Goal: Obtain resource: Download file/media

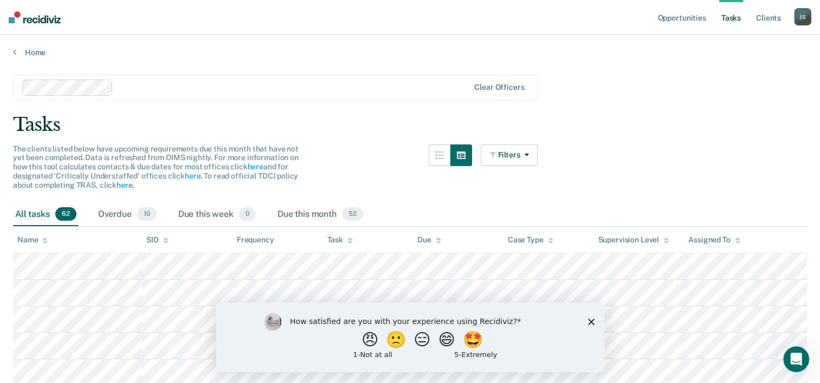
click at [588, 320] on polygon "Close survey" at bounding box center [590, 321] width 6 height 6
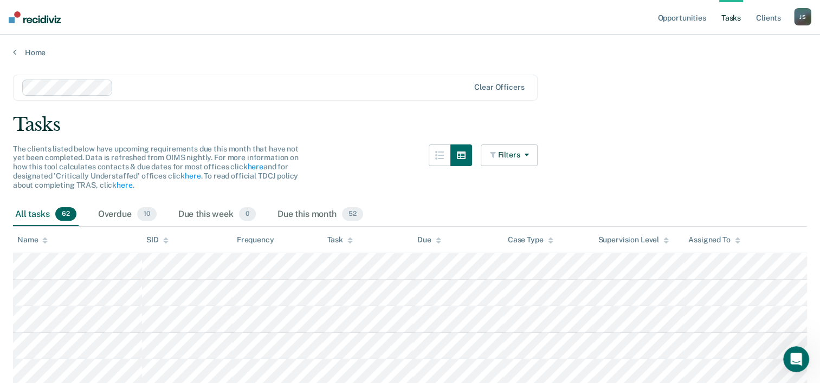
click at [805, 16] on div "J S" at bounding box center [802, 16] width 17 height 17
click at [751, 71] on link "Log Out" at bounding box center [758, 71] width 87 height 9
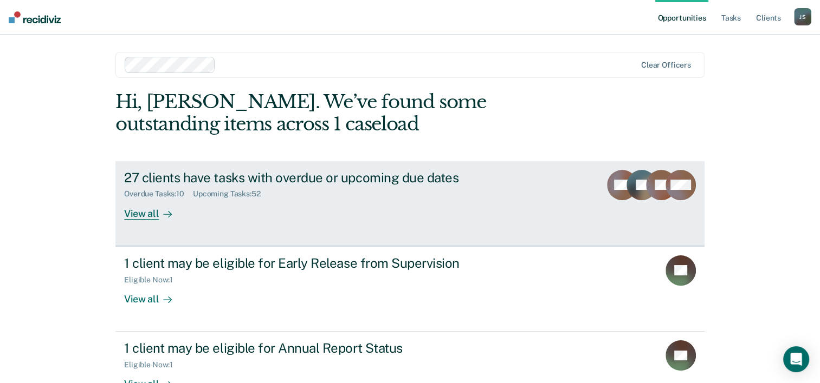
scroll to position [76, 0]
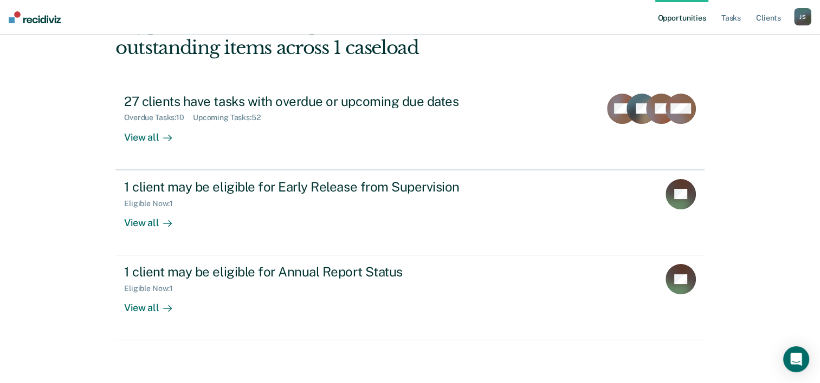
click at [798, 17] on div "J S" at bounding box center [802, 16] width 17 height 17
click at [737, 74] on link "Log Out" at bounding box center [758, 71] width 87 height 9
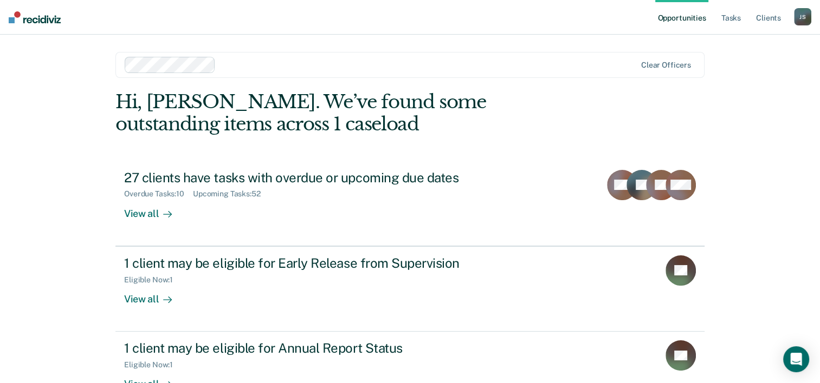
click at [798, 18] on div "J S" at bounding box center [802, 16] width 17 height 17
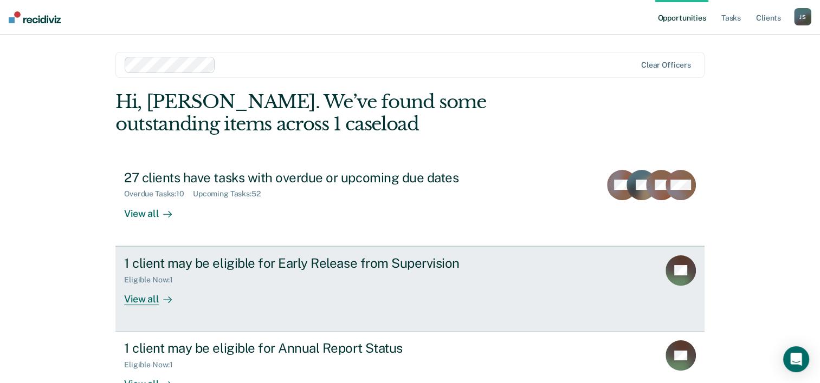
click at [159, 297] on div at bounding box center [165, 299] width 13 height 12
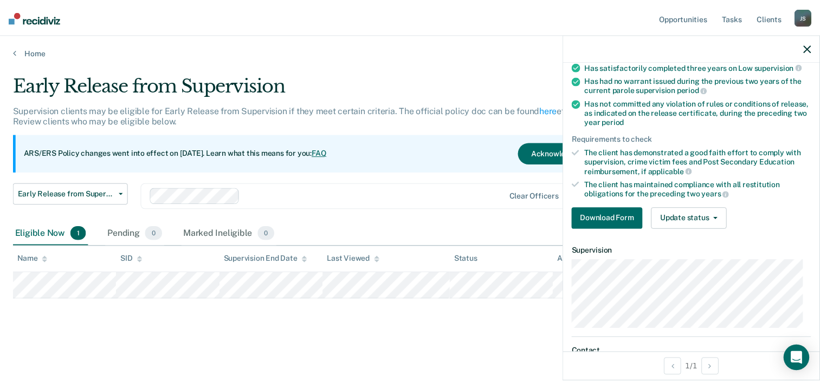
scroll to position [174, 0]
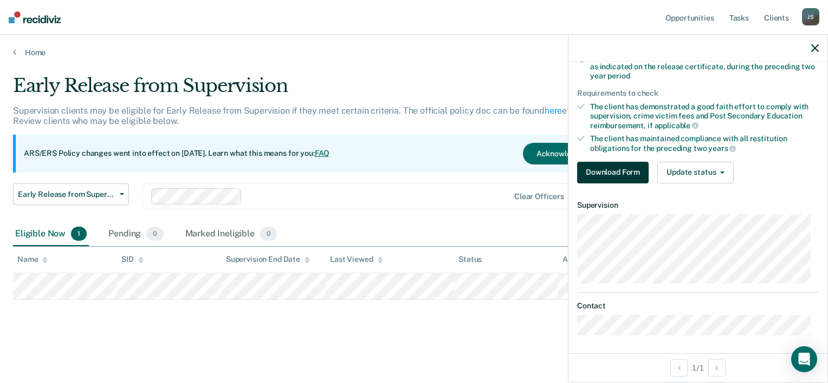
click at [607, 172] on button "Download Form" at bounding box center [612, 173] width 71 height 22
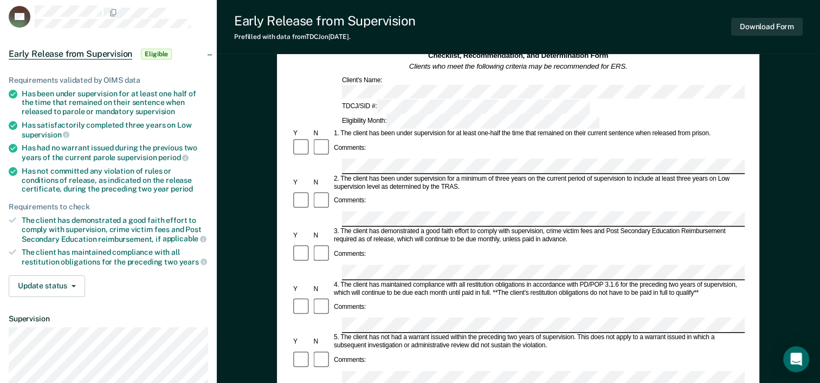
scroll to position [76, 0]
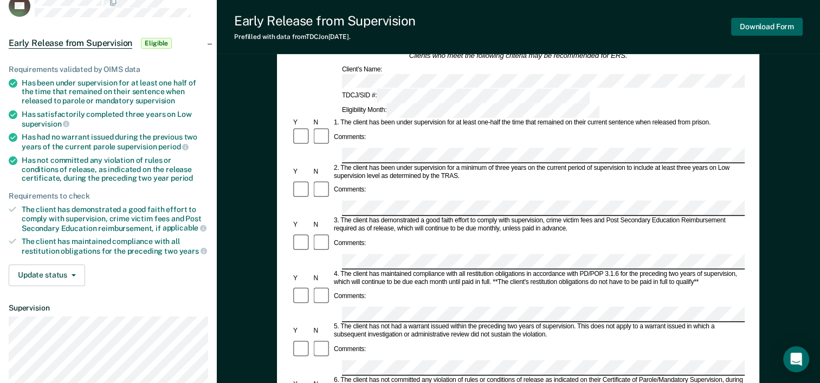
click at [777, 21] on button "Download Form" at bounding box center [766, 27] width 71 height 18
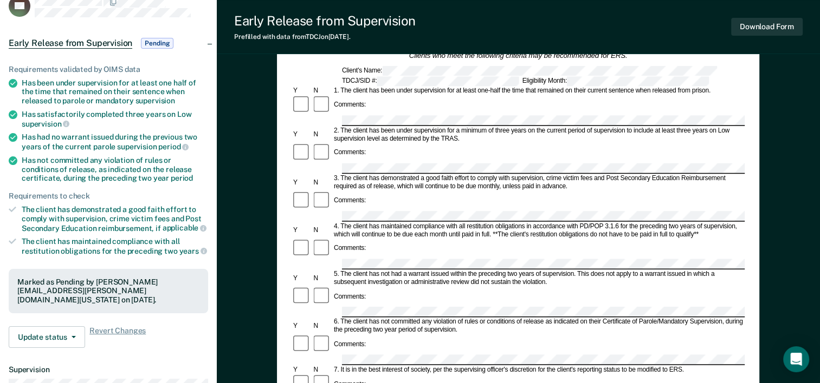
scroll to position [0, 0]
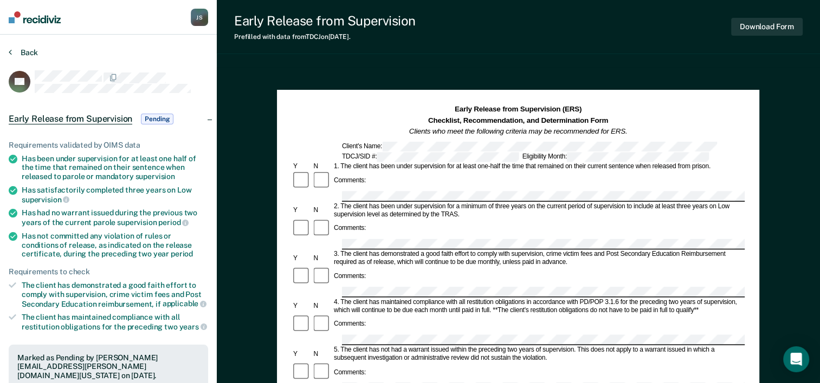
click at [15, 51] on button "Back" at bounding box center [23, 53] width 29 height 10
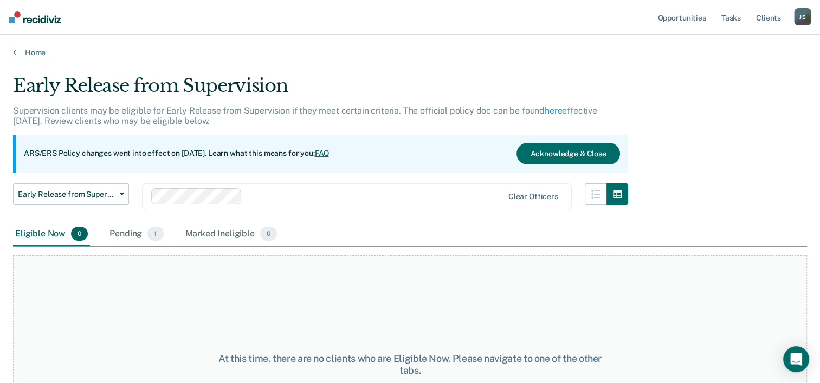
scroll to position [90, 0]
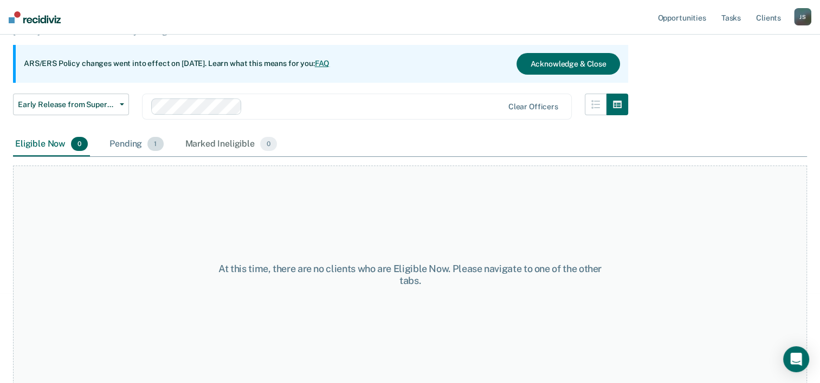
click at [123, 144] on div "Pending 1" at bounding box center [136, 145] width 58 height 24
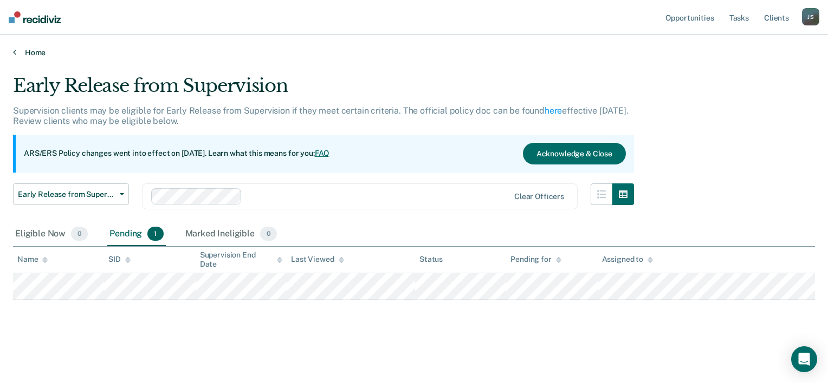
click at [33, 50] on link "Home" at bounding box center [414, 53] width 802 height 10
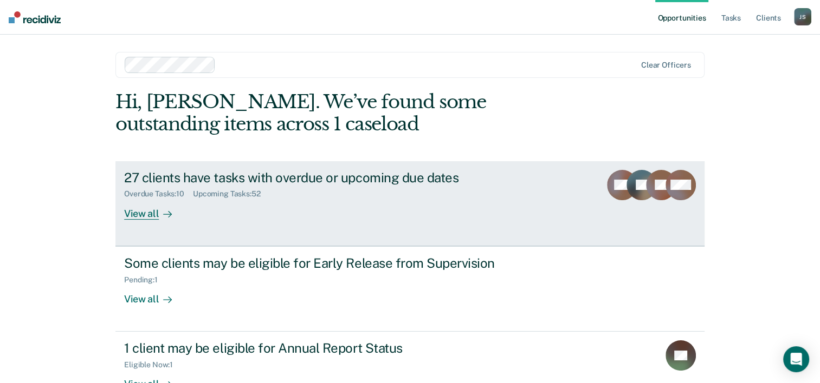
click at [163, 213] on icon at bounding box center [167, 214] width 9 height 9
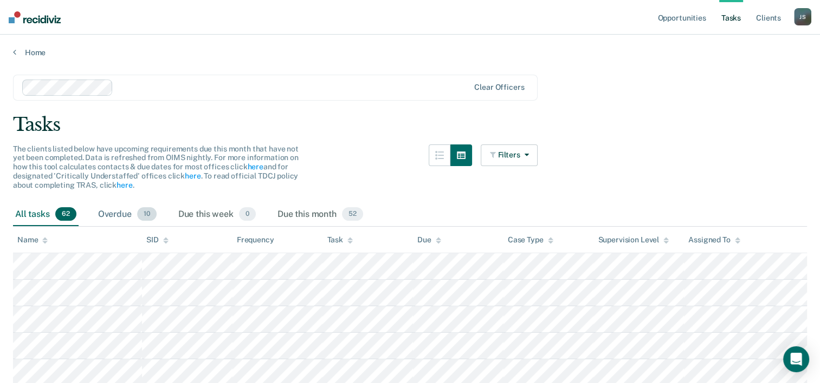
click at [123, 212] on div "Overdue 10" at bounding box center [127, 215] width 63 height 24
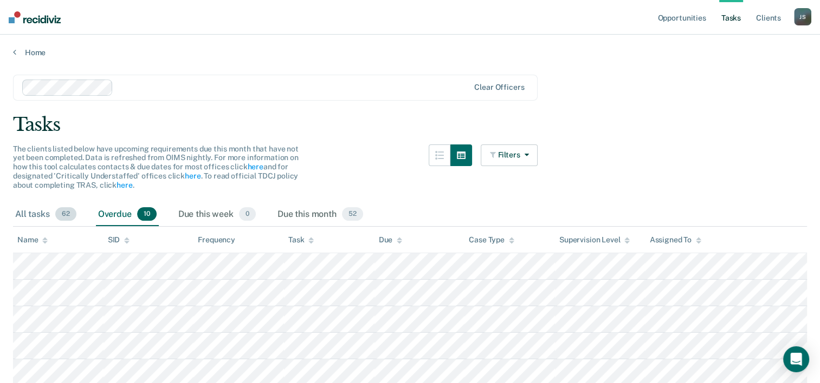
click at [35, 210] on div "All tasks 62" at bounding box center [46, 215] width 66 height 24
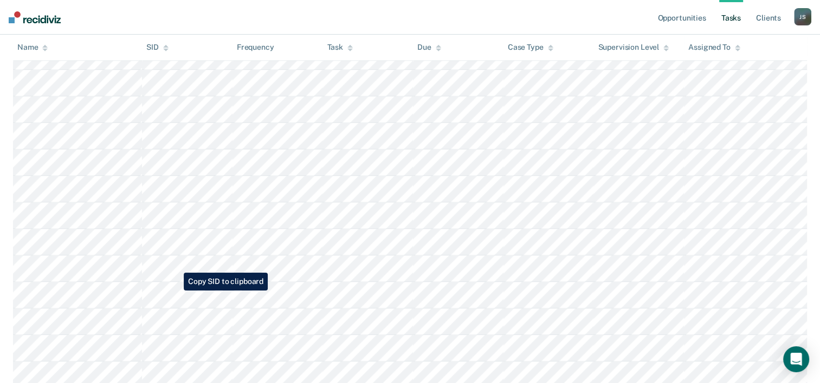
scroll to position [1478, 0]
